Goal: Task Accomplishment & Management: Use online tool/utility

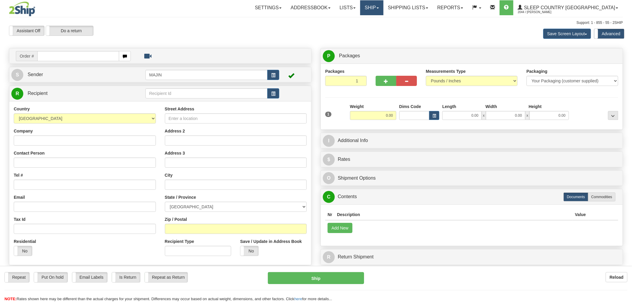
click at [379, 7] on span at bounding box center [378, 7] width 2 height 1
click at [360, 10] on link "Lists" at bounding box center [347, 7] width 25 height 15
click at [383, 8] on link "Ship" at bounding box center [371, 7] width 23 height 15
click at [377, 27] on span "OnHold / Order Queue" at bounding box center [356, 28] width 42 height 5
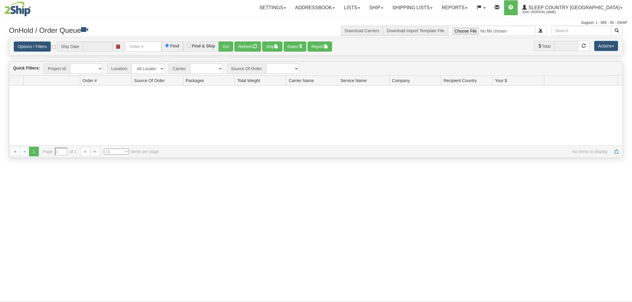
type input "[DATE]"
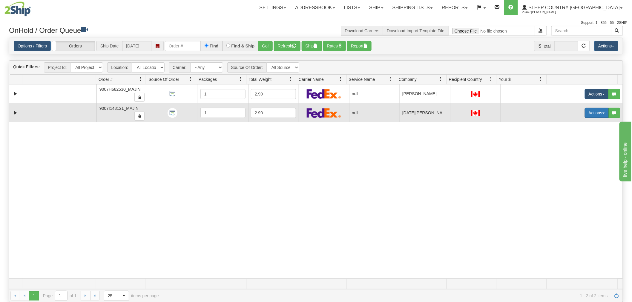
click at [595, 115] on button "Actions" at bounding box center [597, 113] width 24 height 10
click at [571, 125] on span "Open" at bounding box center [570, 124] width 14 height 5
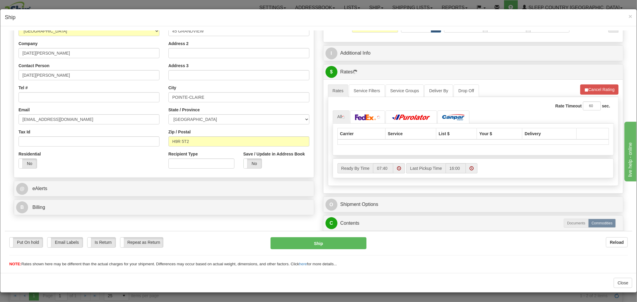
scroll to position [99, 0]
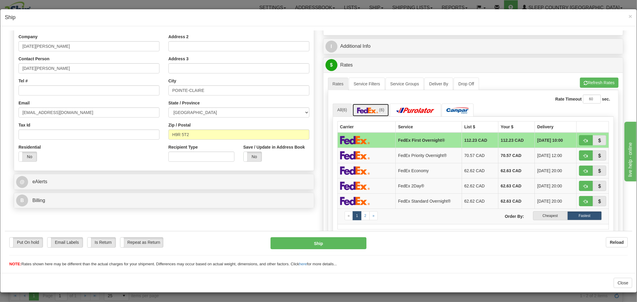
click at [367, 113] on img at bounding box center [367, 110] width 21 height 6
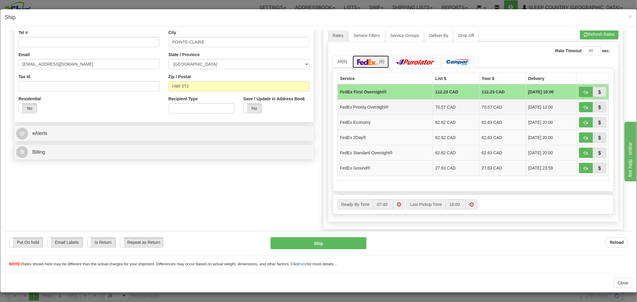
scroll to position [199, 0]
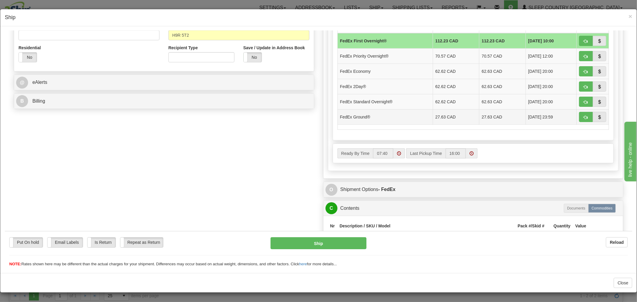
click at [378, 118] on td "FedEx Ground®" at bounding box center [384, 116] width 95 height 15
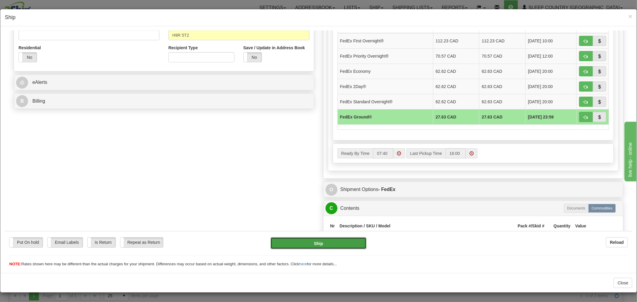
click at [320, 240] on button "Ship" at bounding box center [319, 243] width 96 height 12
type input "92"
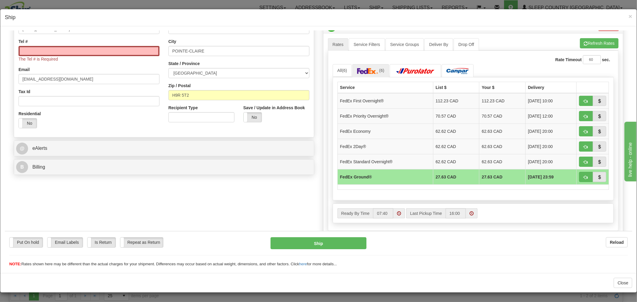
scroll to position [139, 0]
click at [63, 49] on input "Tel #" at bounding box center [89, 51] width 141 height 10
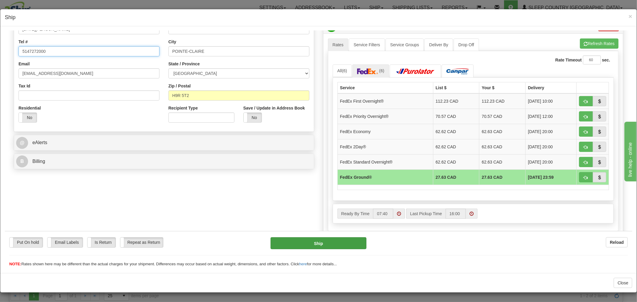
type input "5147272000"
click at [299, 244] on button "Ship" at bounding box center [319, 243] width 96 height 12
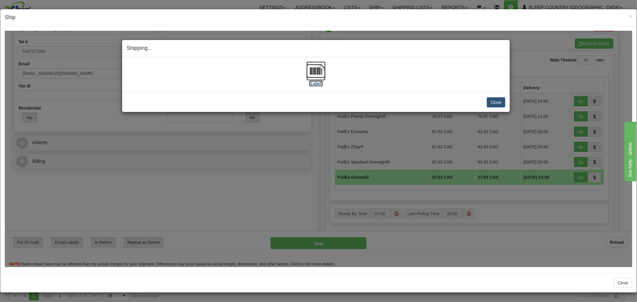
click at [315, 73] on img at bounding box center [315, 70] width 19 height 19
click at [497, 102] on button "Close" at bounding box center [496, 102] width 19 height 10
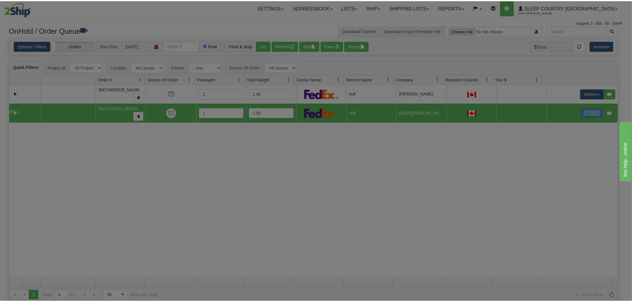
scroll to position [0, 0]
